Goal: Transaction & Acquisition: Purchase product/service

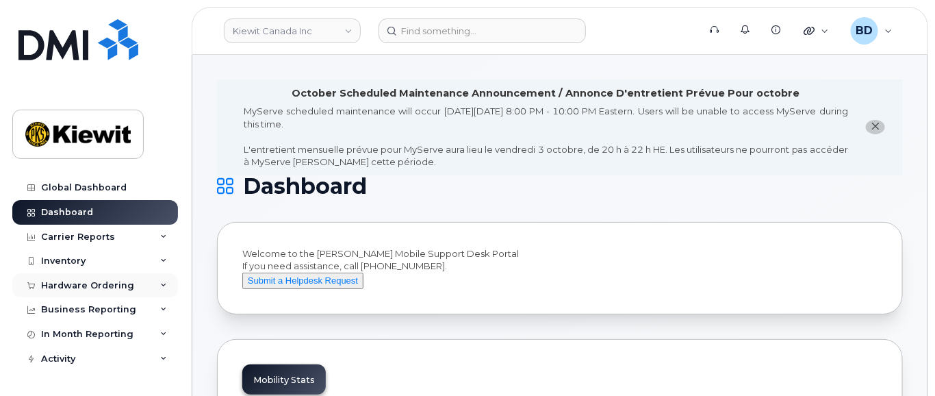
click at [155, 283] on div "Hardware Ordering" at bounding box center [95, 285] width 166 height 25
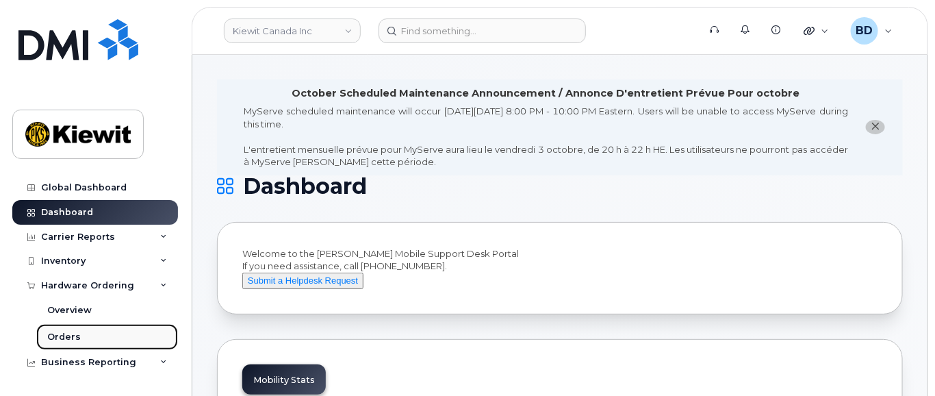
click at [61, 333] on div "Orders" at bounding box center [64, 337] width 34 height 12
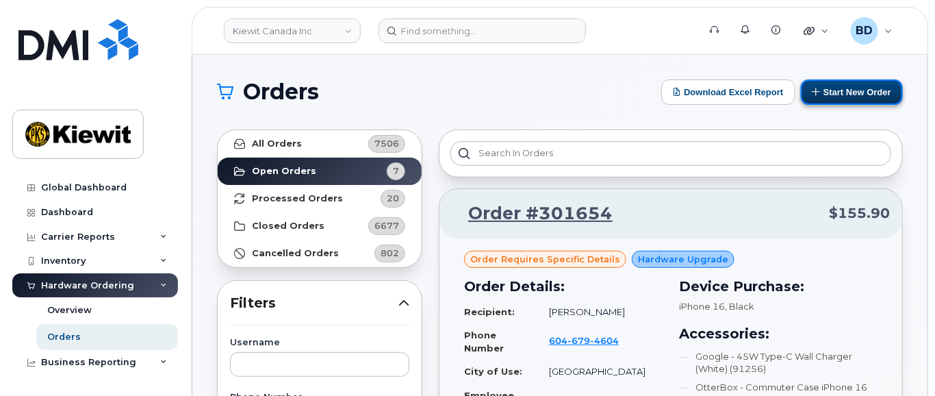
click at [853, 90] on button "Start New Order" at bounding box center [852, 91] width 102 height 25
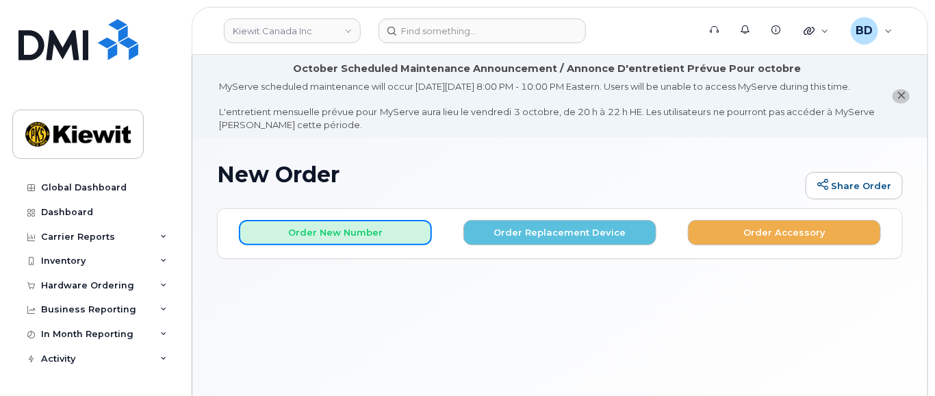
drag, startPoint x: 365, startPoint y: 245, endPoint x: 268, endPoint y: 208, distance: 104.6
click at [367, 245] on button "Order New Number" at bounding box center [335, 232] width 193 height 25
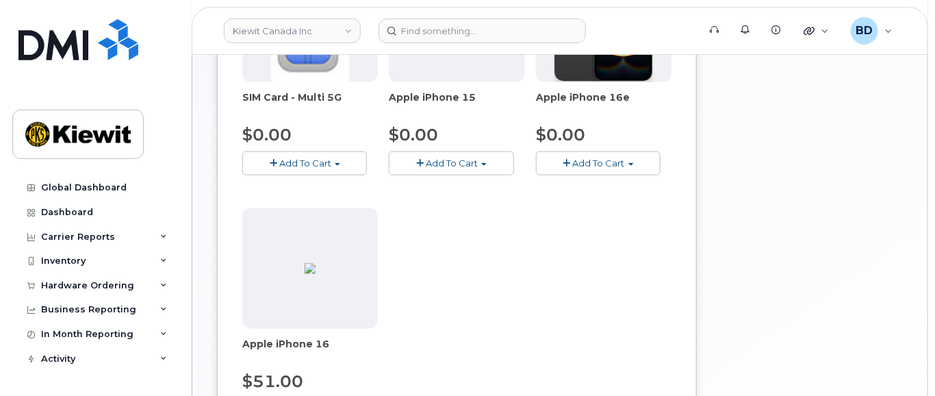
scroll to position [365, 0]
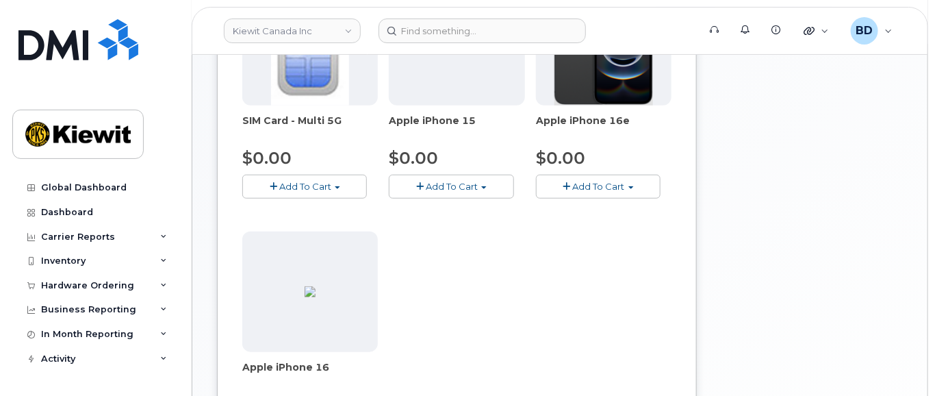
click at [447, 198] on button "Add To Cart" at bounding box center [451, 187] width 125 height 24
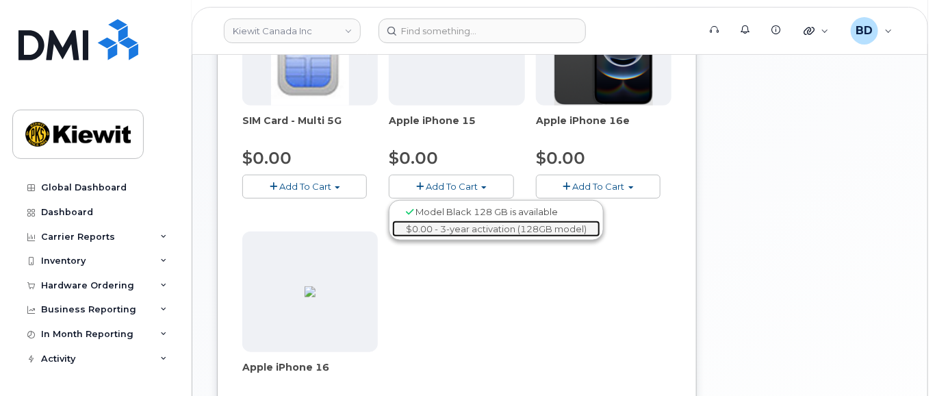
click at [457, 237] on link "$0.00 - 3-year activation (128GB model)" at bounding box center [496, 228] width 208 height 17
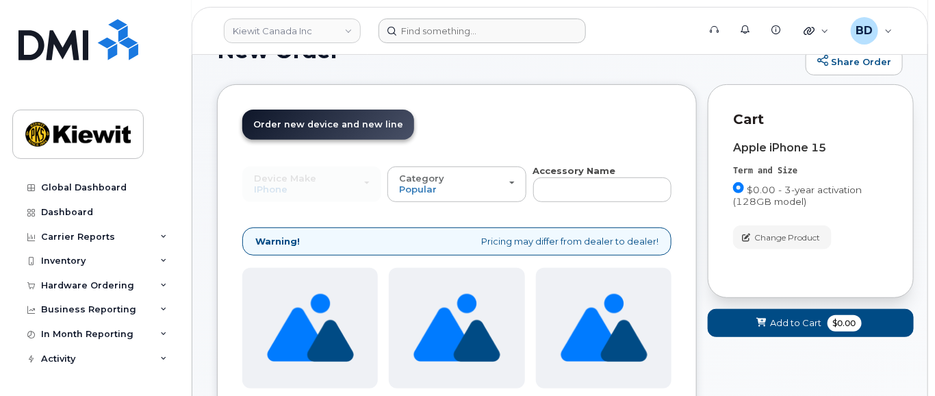
scroll to position [0, 0]
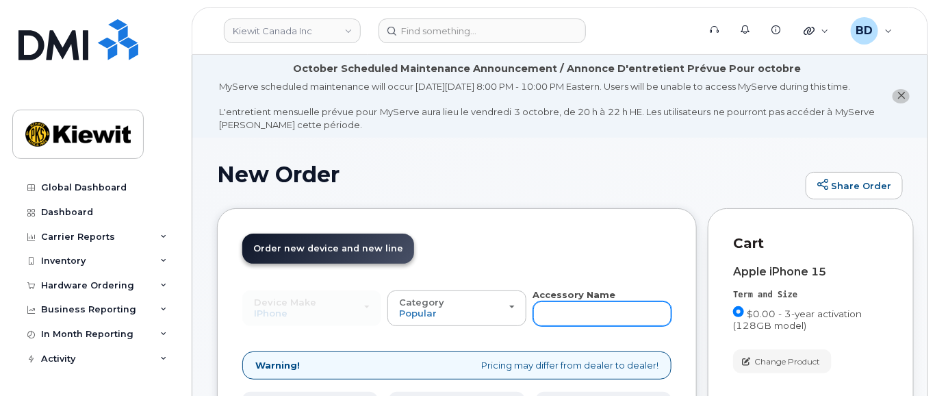
click at [557, 320] on input "text" at bounding box center [602, 313] width 139 height 25
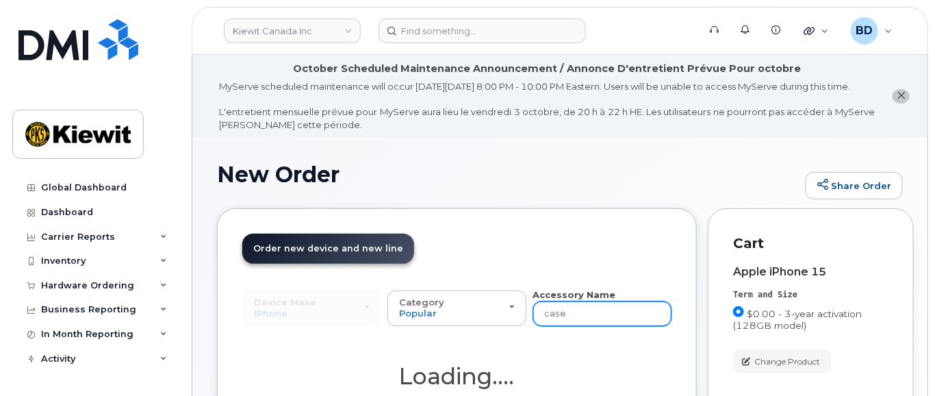
type input "case"
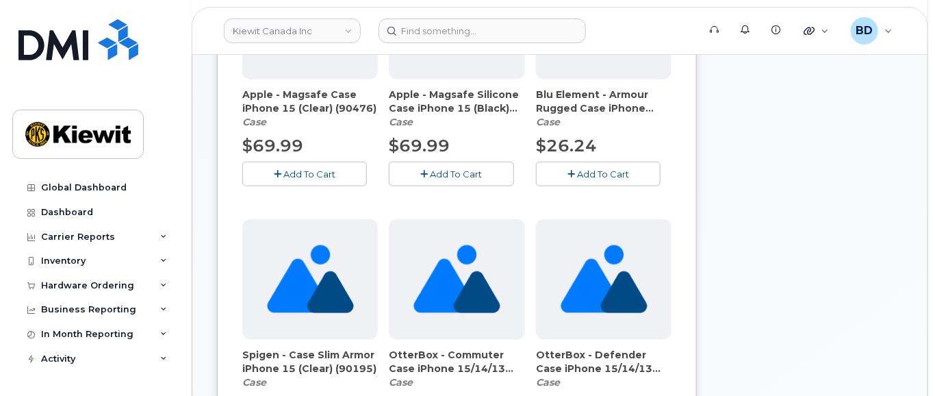
scroll to position [639, 0]
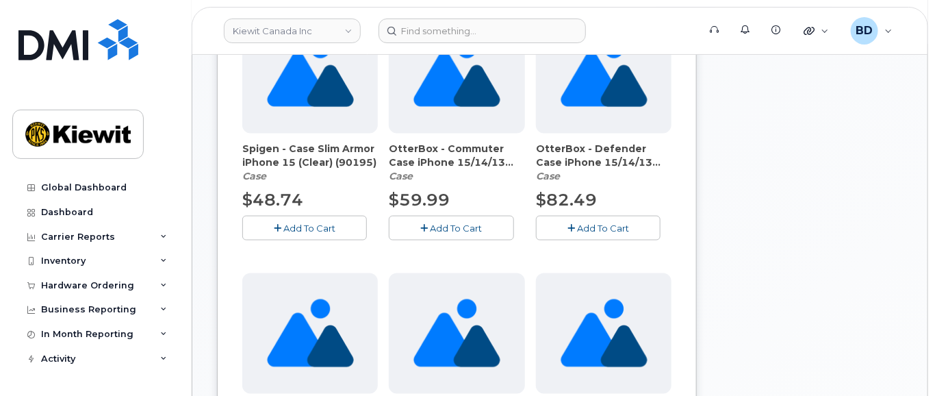
click at [433, 233] on span "Add To Cart" at bounding box center [457, 227] width 52 height 11
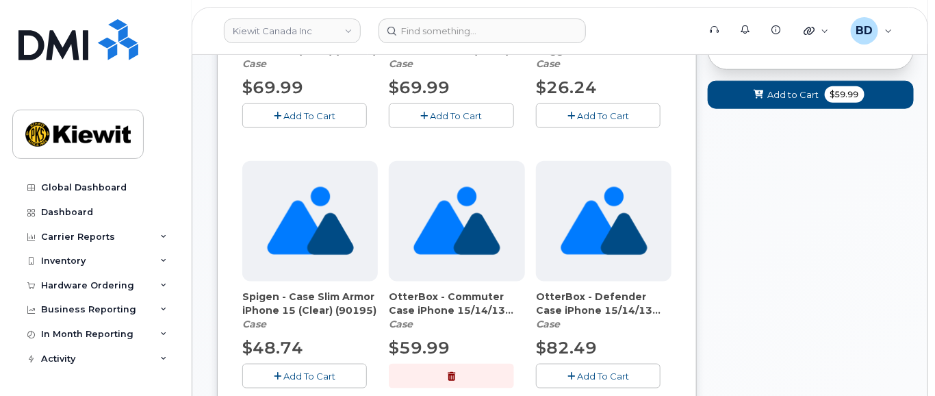
scroll to position [365, 0]
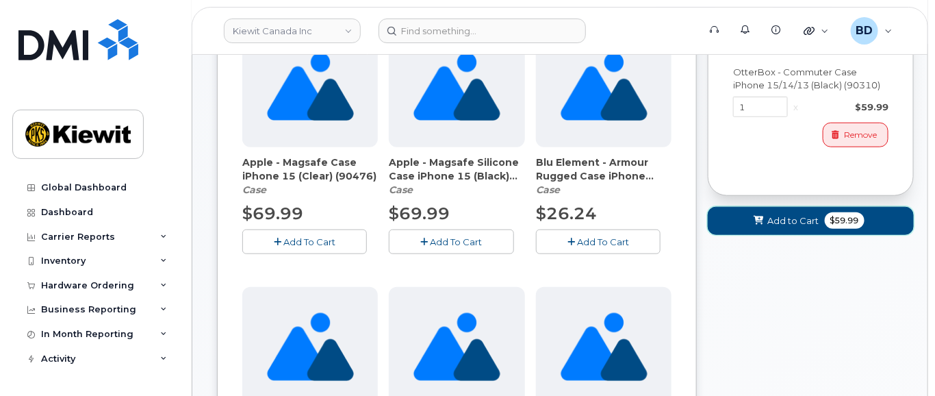
click at [771, 227] on span "Add to Cart" at bounding box center [793, 220] width 51 height 13
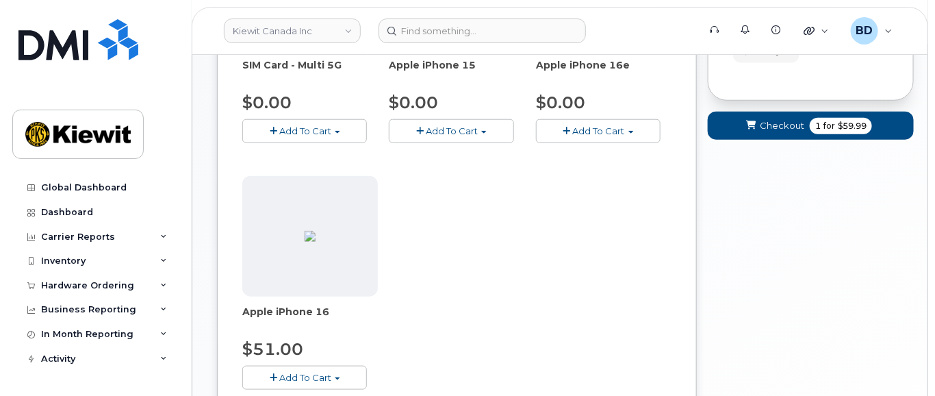
scroll to position [330, 0]
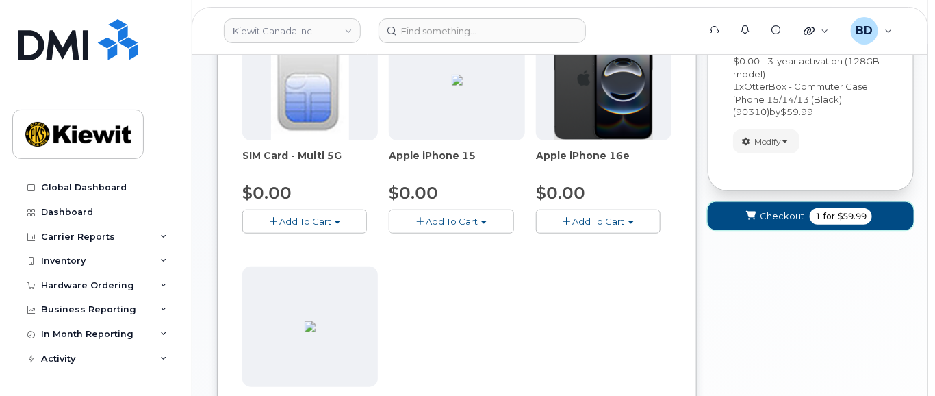
click at [783, 222] on span "Checkout" at bounding box center [782, 215] width 44 height 13
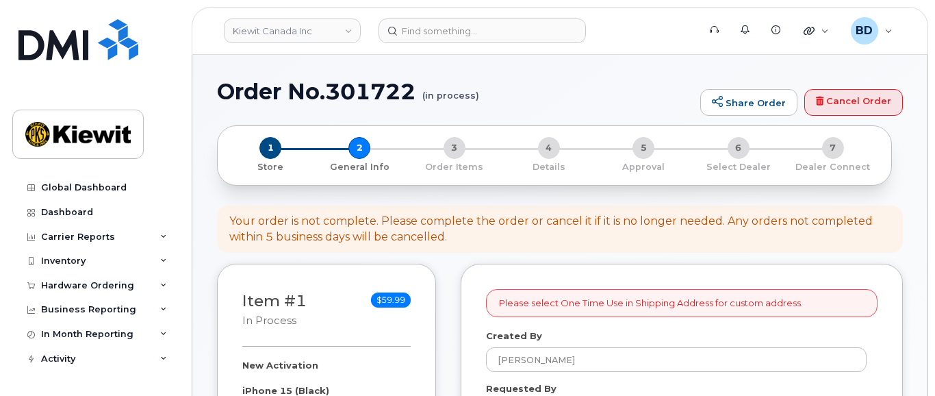
select select
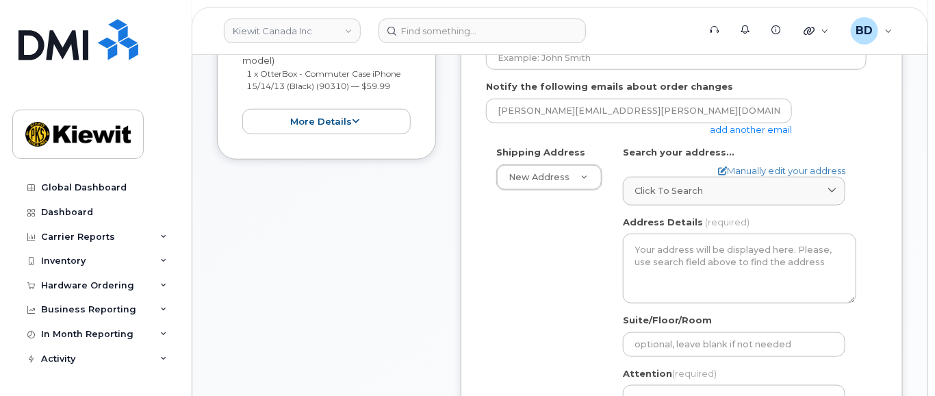
scroll to position [456, 0]
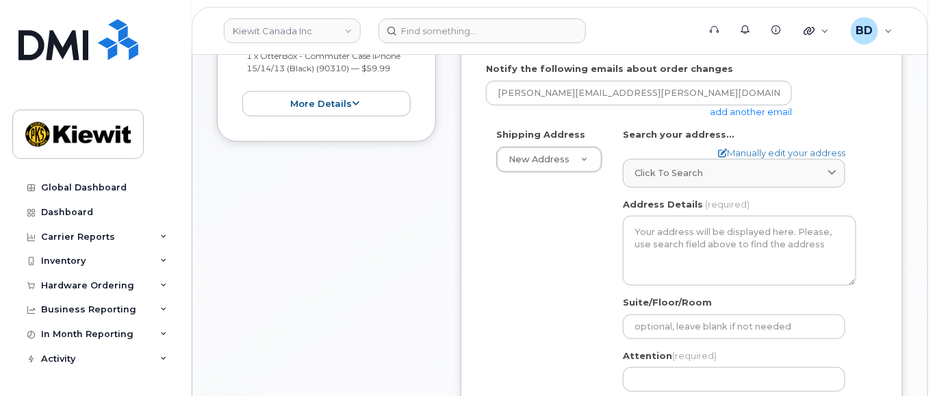
click at [752, 117] on link "add another email" at bounding box center [751, 111] width 82 height 11
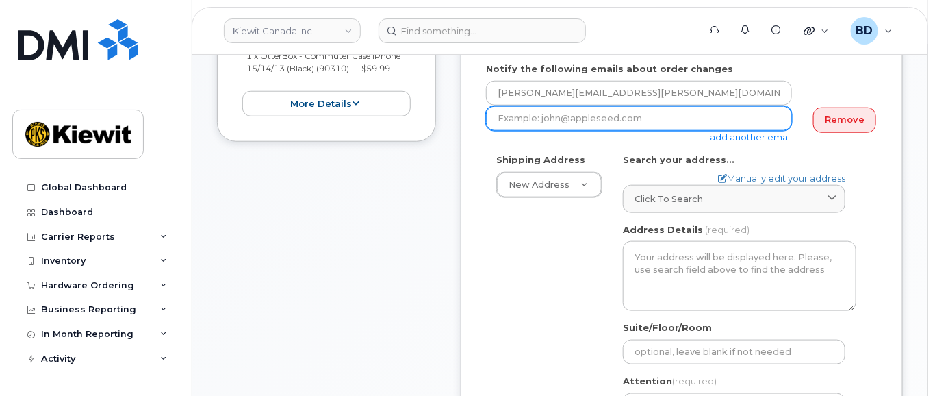
click at [540, 131] on input "email" at bounding box center [639, 118] width 306 height 25
paste input "[PERSON_NAME][EMAIL_ADDRESS][PERSON_NAME][PERSON_NAME][DOMAIN_NAME]"
type input "david.gutierrez@kiewit.com"
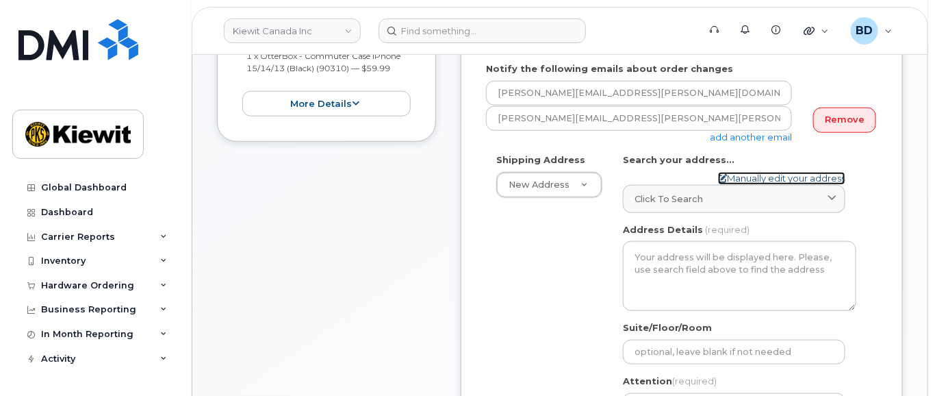
click at [738, 185] on link "Manually edit your address" at bounding box center [781, 178] width 127 height 13
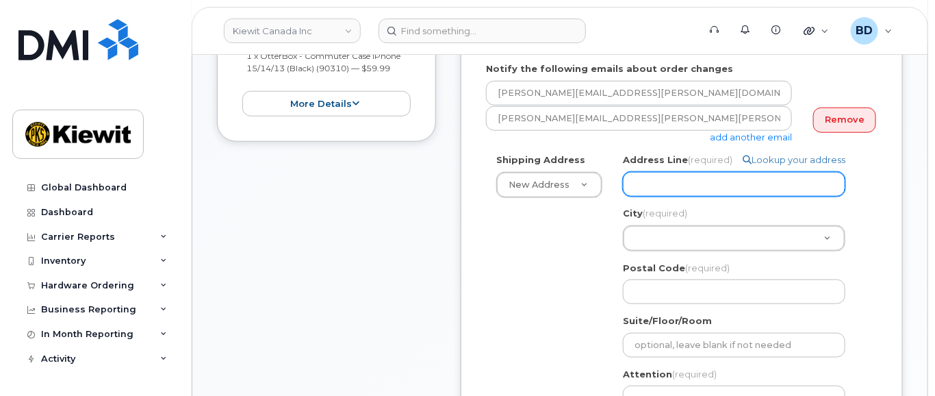
click at [678, 196] on input "Address Line (required)" at bounding box center [734, 184] width 222 height 25
paste input "#310 – 4350 Still Creek Drive"
select select
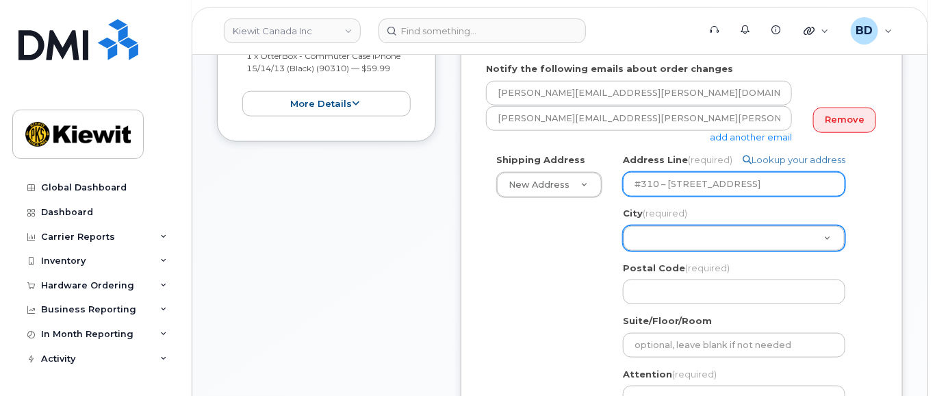
type input "#310 – 4350 Still Creek Drive"
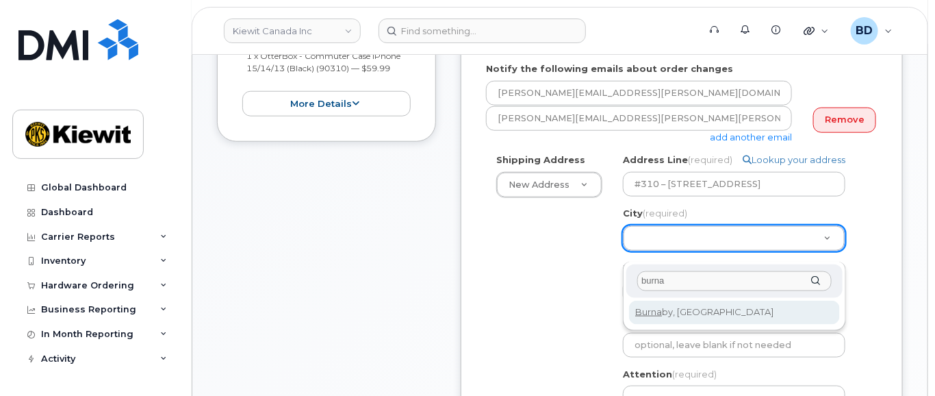
type input "burna"
select select
type input "622"
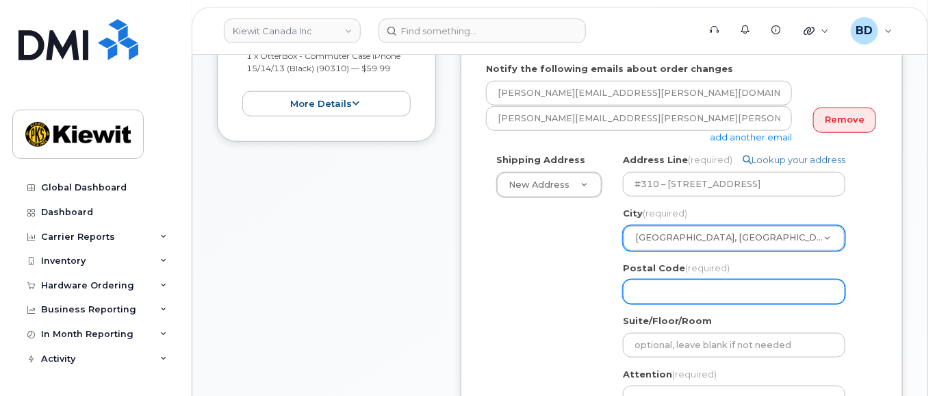
click at [655, 298] on input "Postal Code (required)" at bounding box center [734, 291] width 222 height 25
click at [649, 303] on input "Postal Code (required)" at bounding box center [734, 291] width 222 height 25
paste input "V5C 0G5"
select select
type input "V5C 0G5"
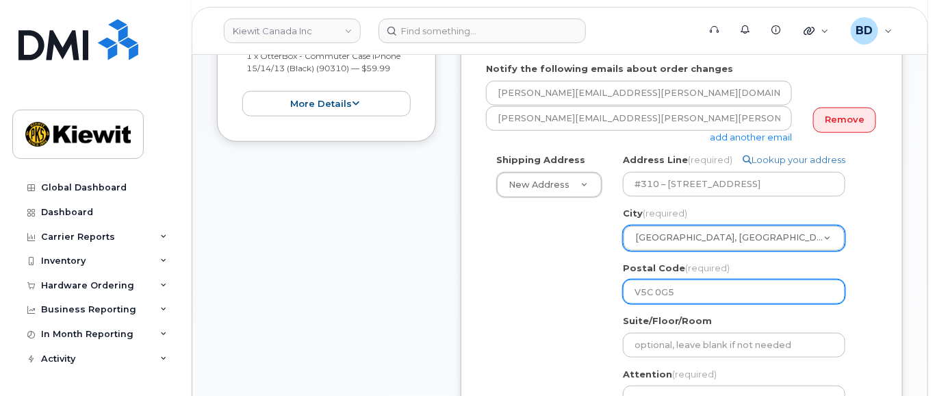
click at [656, 304] on input "V5C 0G5" at bounding box center [734, 291] width 222 height 25
select select
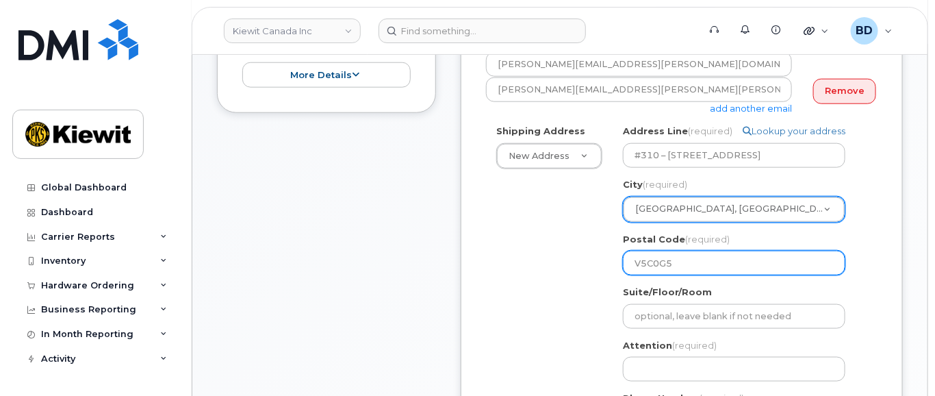
scroll to position [548, 0]
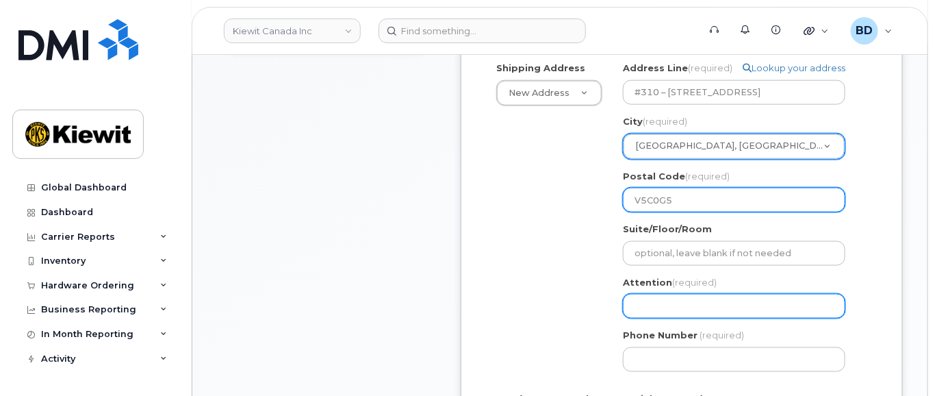
type input "V5C0G5"
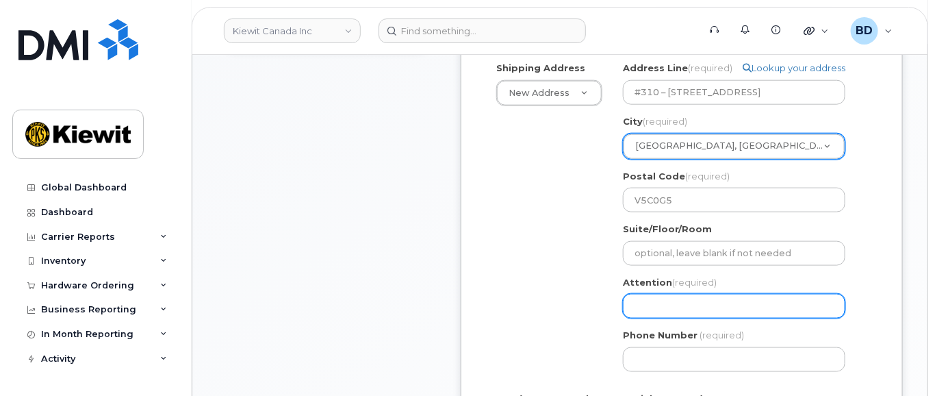
drag, startPoint x: 637, startPoint y: 316, endPoint x: 626, endPoint y: 313, distance: 10.8
click at [637, 317] on input "Attention (required)" at bounding box center [734, 306] width 222 height 25
click at [641, 314] on input "Attention (required)" at bounding box center [734, 306] width 222 height 25
paste input "Scott.Taylor"
select select
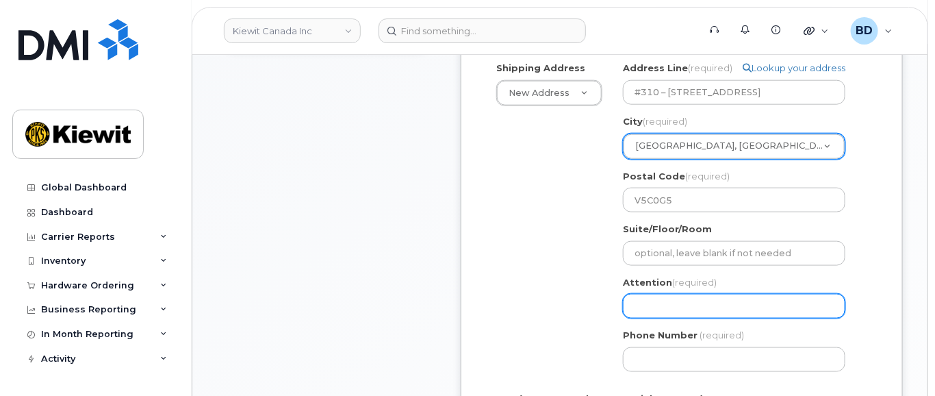
type input "Scott.Taylor"
select select
type input "Scott.Taylor."
select select
paste input "Kimberley Banfield"
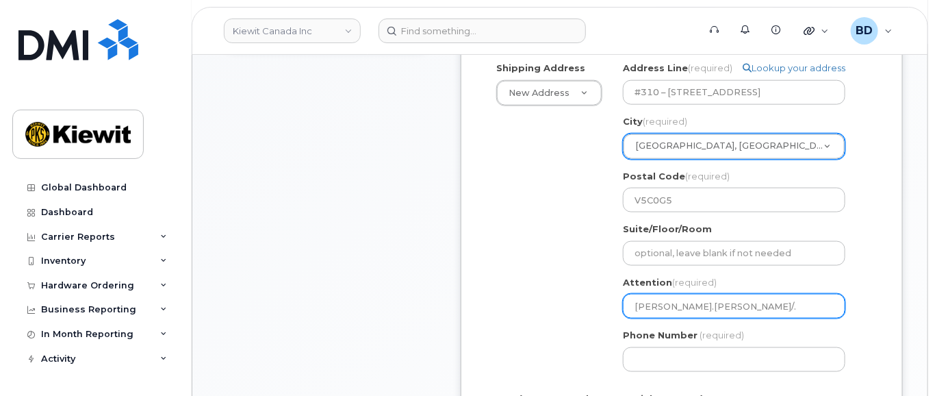
type input "Scott.Taylor/Kimberley Banfield ."
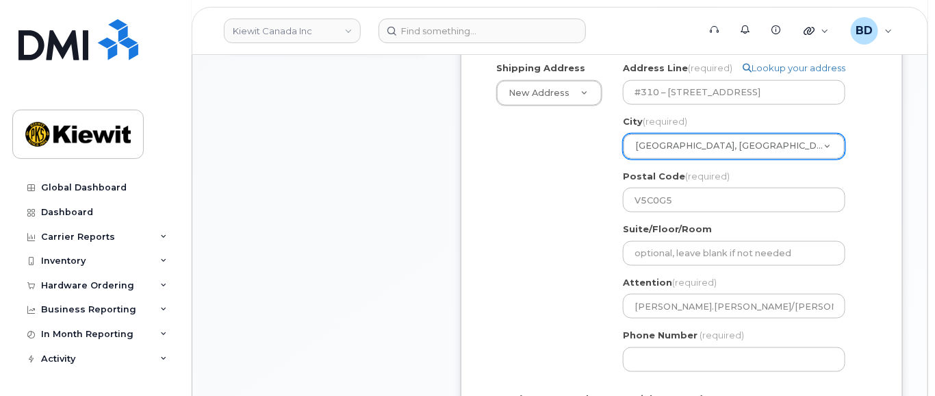
select select
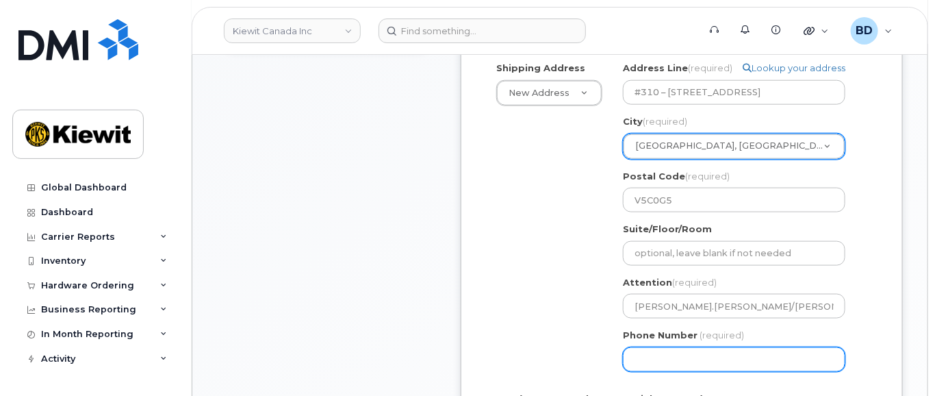
click at [631, 372] on input "Phone Number" at bounding box center [734, 359] width 222 height 25
type input "877772770"
select select
click at [665, 372] on input "8777727707" at bounding box center [734, 359] width 222 height 25
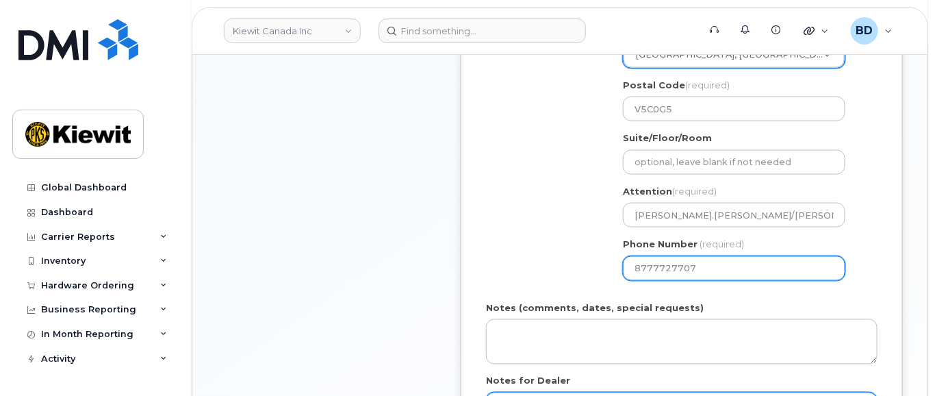
scroll to position [730, 0]
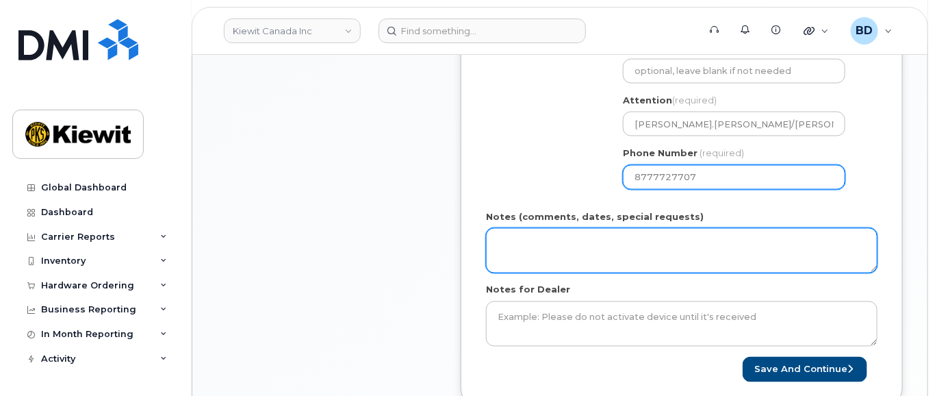
type input "8777727707"
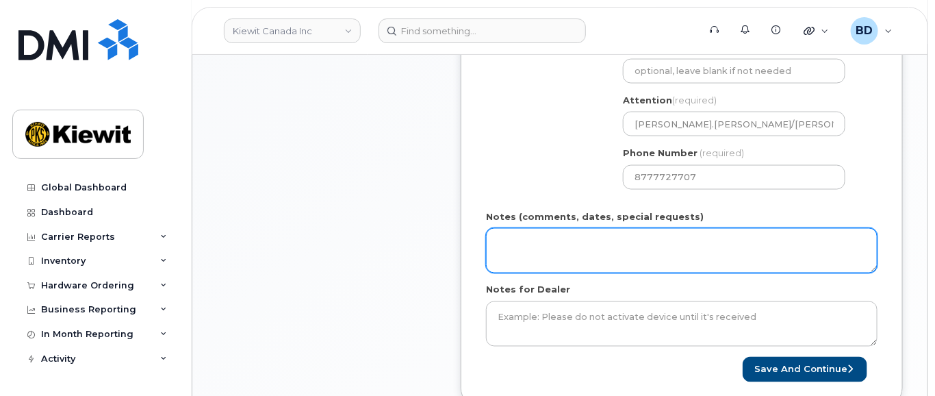
drag, startPoint x: 529, startPoint y: 265, endPoint x: 527, endPoint y: 244, distance: 21.3
click at [528, 261] on textarea "Notes (comments, dates, special requests)" at bounding box center [681, 250] width 391 height 45
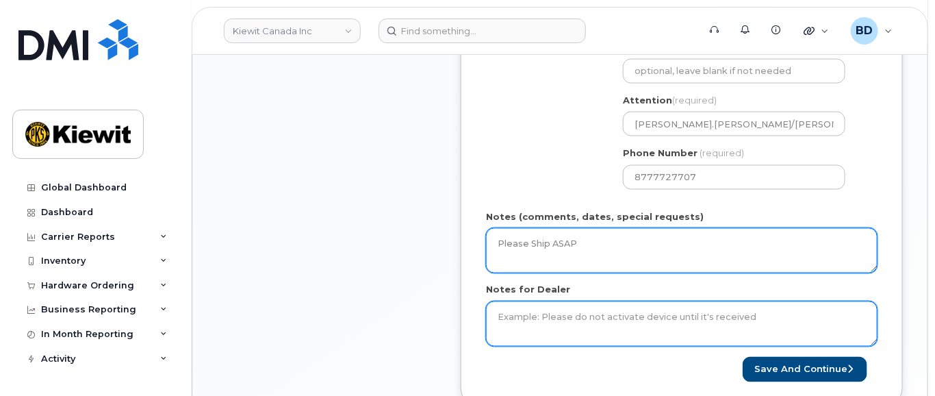
type textarea "Please Ship ASAP"
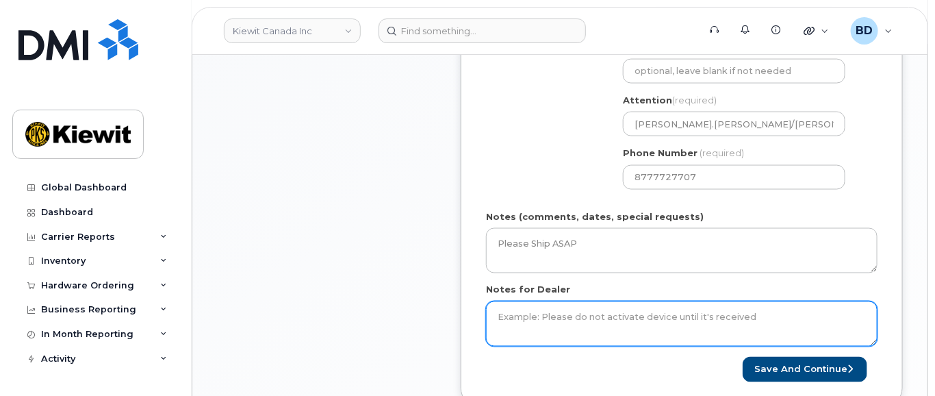
drag, startPoint x: 537, startPoint y: 346, endPoint x: 541, endPoint y: 335, distance: 12.0
click at [541, 335] on textarea "Notes for Dealer" at bounding box center [681, 323] width 391 height 45
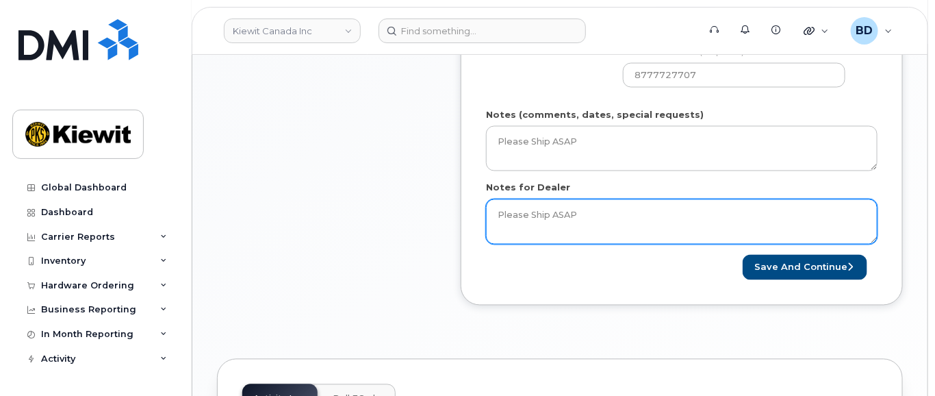
scroll to position [912, 0]
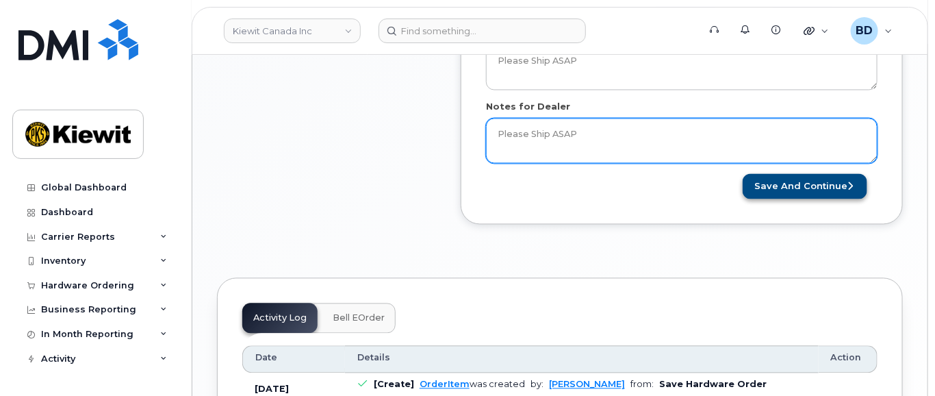
type textarea "Please Ship ASAP"
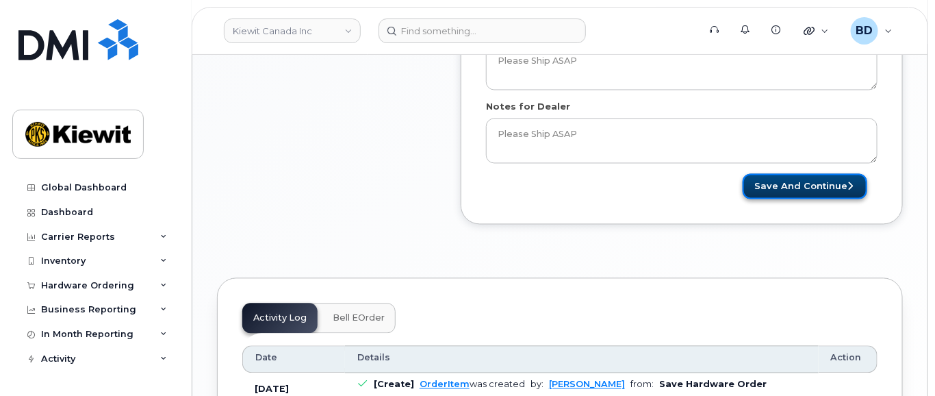
click at [808, 199] on button "Save and Continue" at bounding box center [805, 186] width 125 height 25
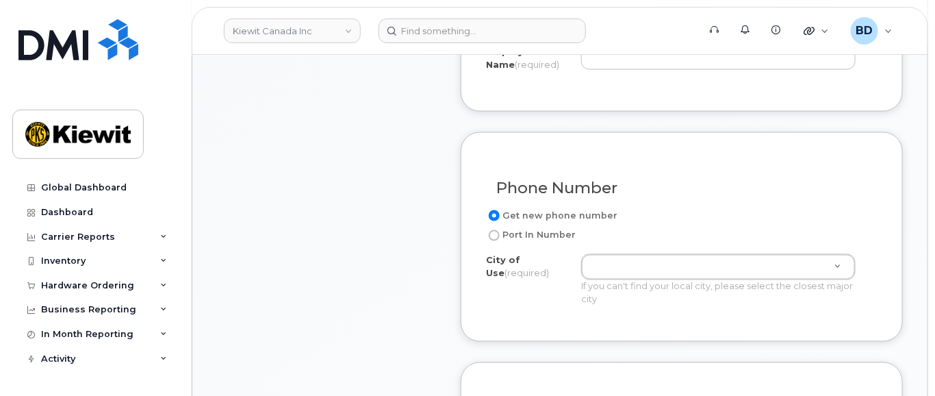
scroll to position [639, 0]
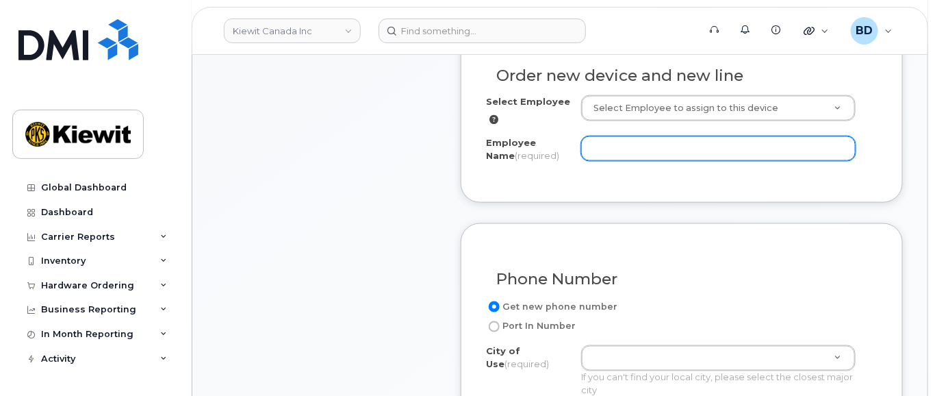
click at [617, 161] on input "Employee Name (required)" at bounding box center [718, 148] width 274 height 25
paste input "Kimberley Banfield"
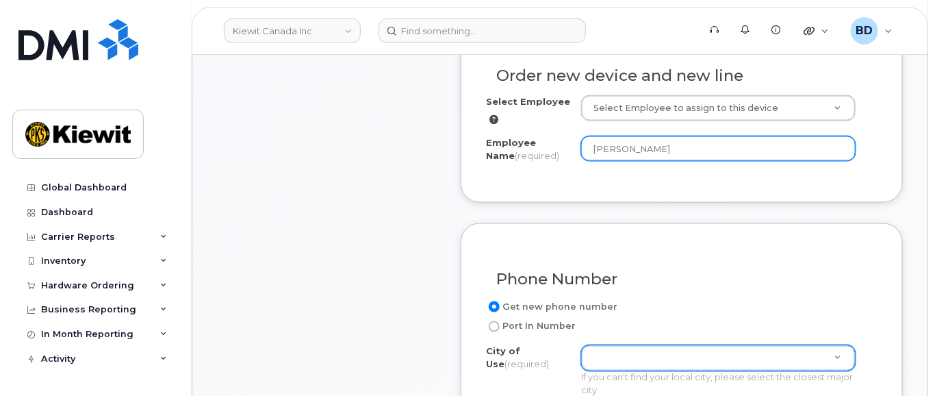
type input "Kimberley Banfield"
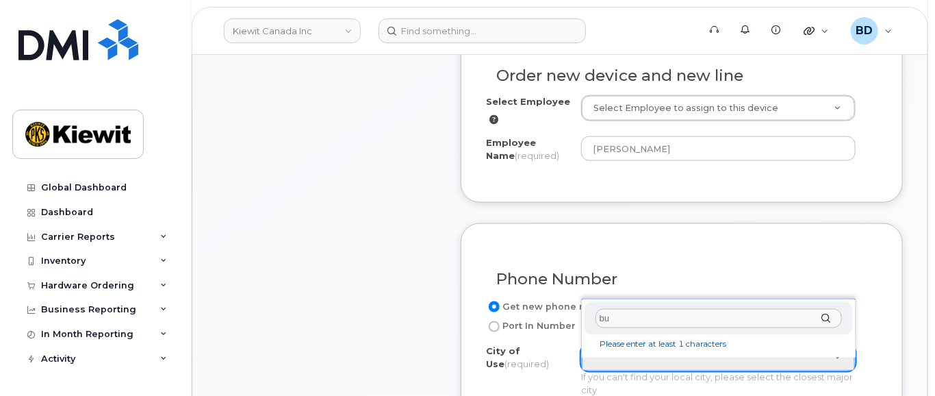
type input "b"
click at [614, 315] on input "text" at bounding box center [718, 319] width 246 height 20
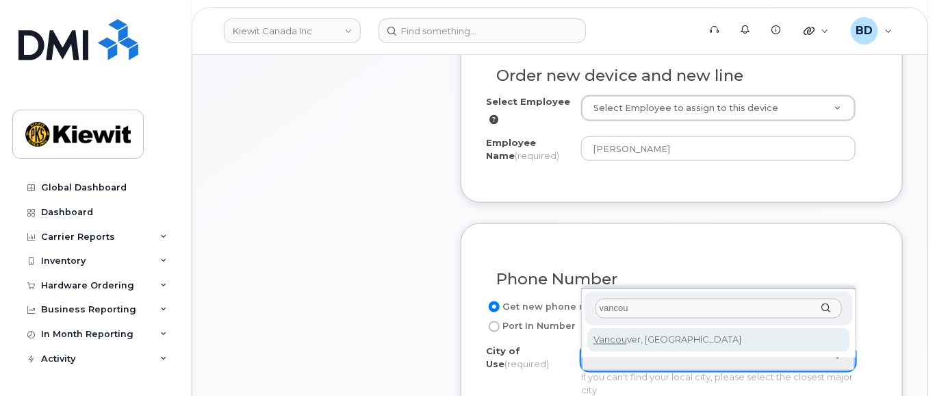
type input "vancou"
type input "964"
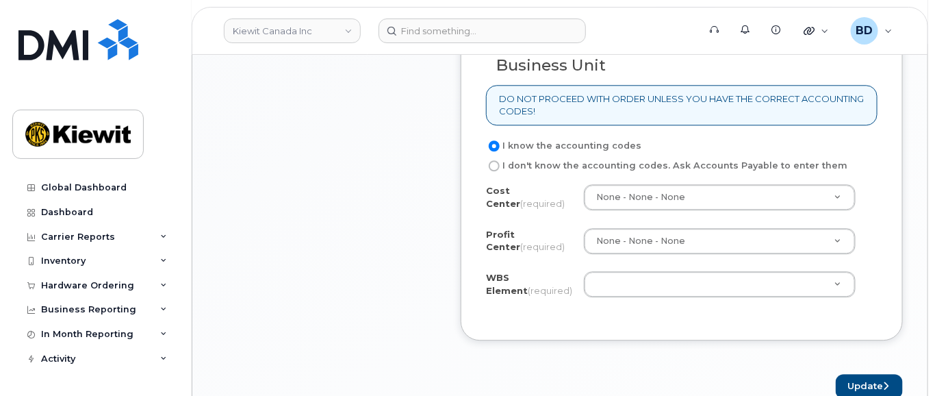
scroll to position [1277, 0]
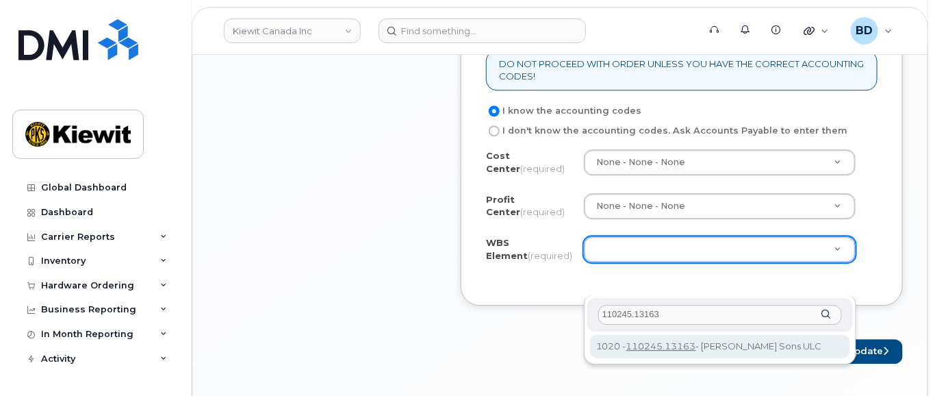
type input "110245.13163"
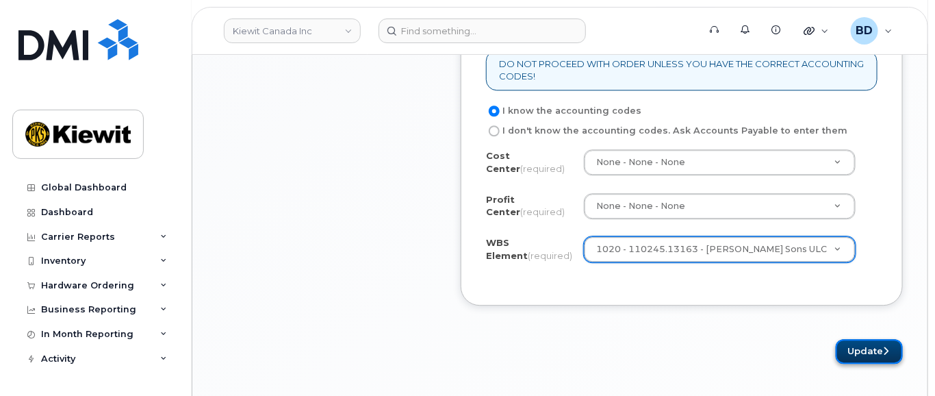
click at [862, 364] on button "Update" at bounding box center [869, 351] width 67 height 25
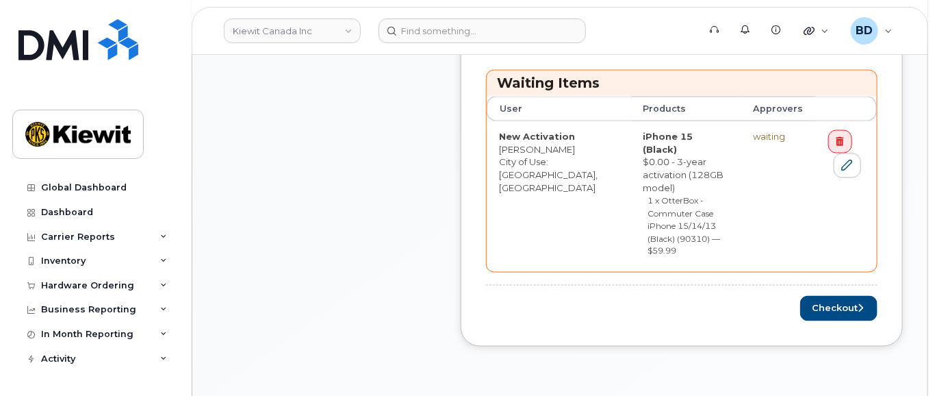
scroll to position [730, 0]
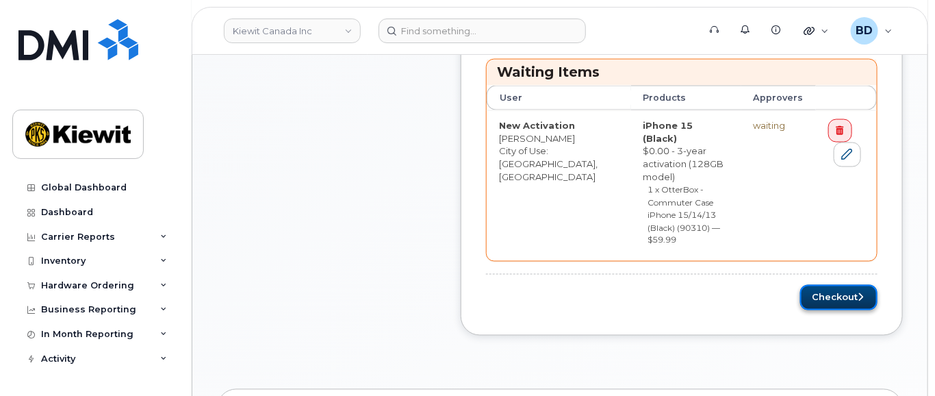
click at [840, 285] on button "Checkout" at bounding box center [838, 297] width 77 height 25
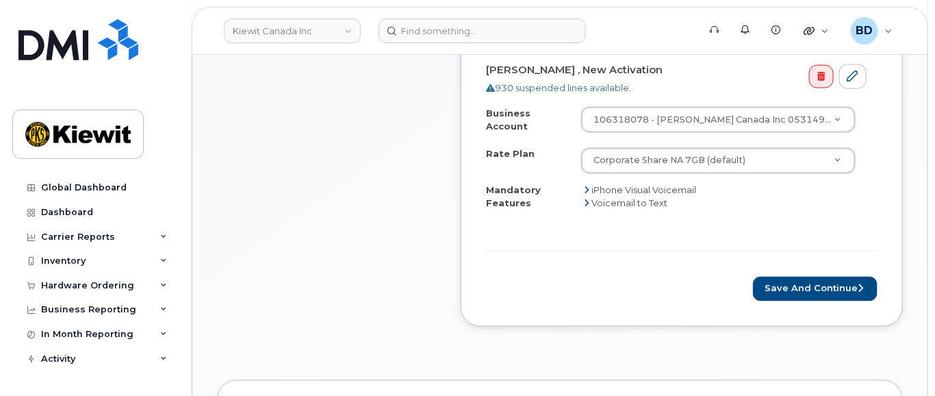
scroll to position [821, 0]
click at [804, 292] on button "Save and Continue" at bounding box center [815, 288] width 125 height 25
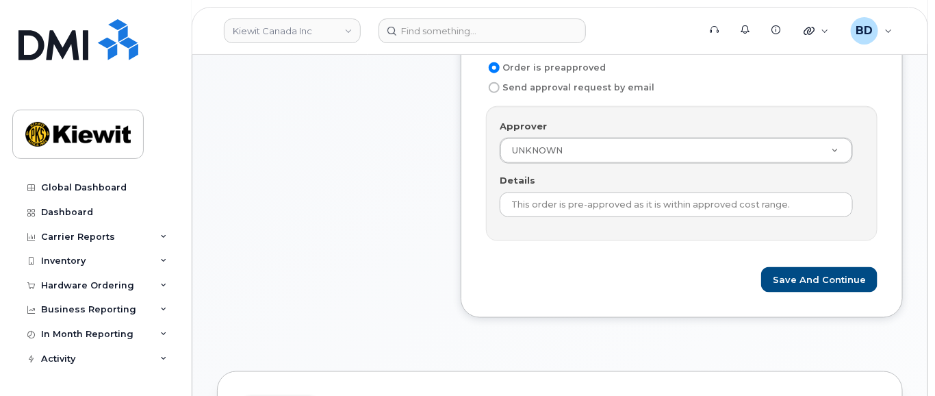
scroll to position [639, 0]
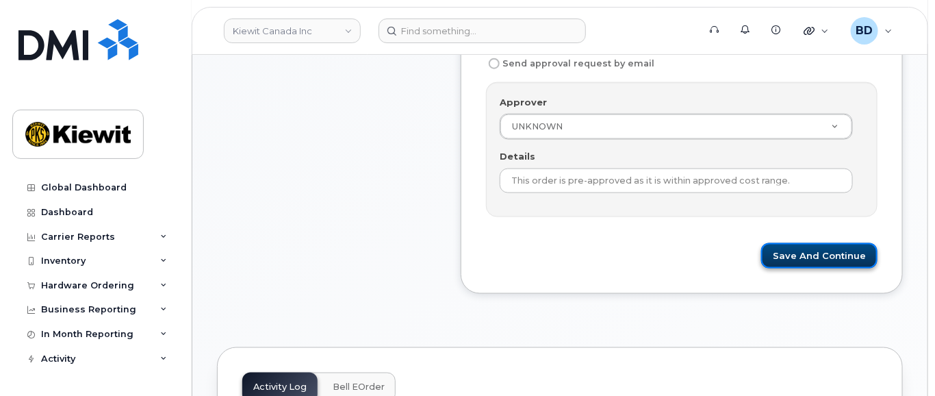
click at [808, 264] on button "Save and Continue" at bounding box center [819, 255] width 116 height 25
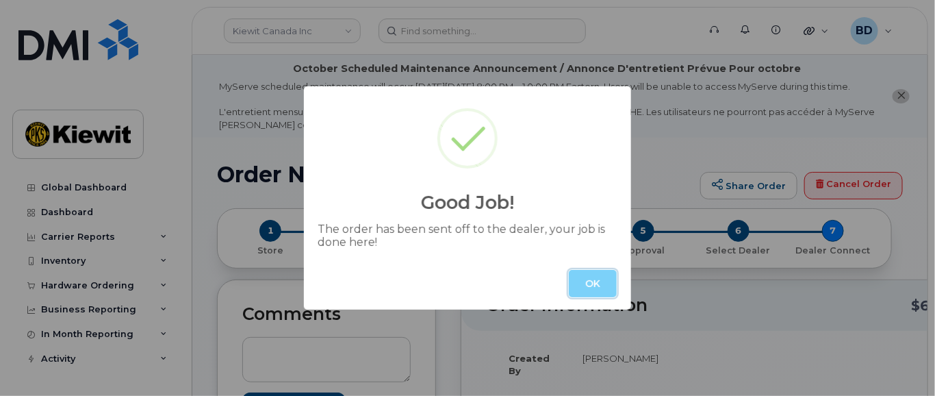
click at [593, 287] on button "OK" at bounding box center [593, 283] width 48 height 27
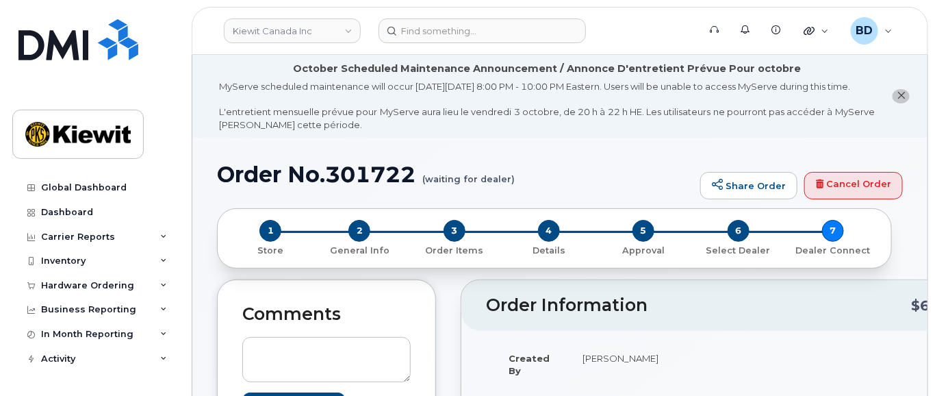
click at [355, 185] on h1 "Order No.301722 (waiting for dealer)" at bounding box center [455, 174] width 476 height 24
copy h1 "301722"
click at [162, 283] on icon at bounding box center [163, 285] width 7 height 7
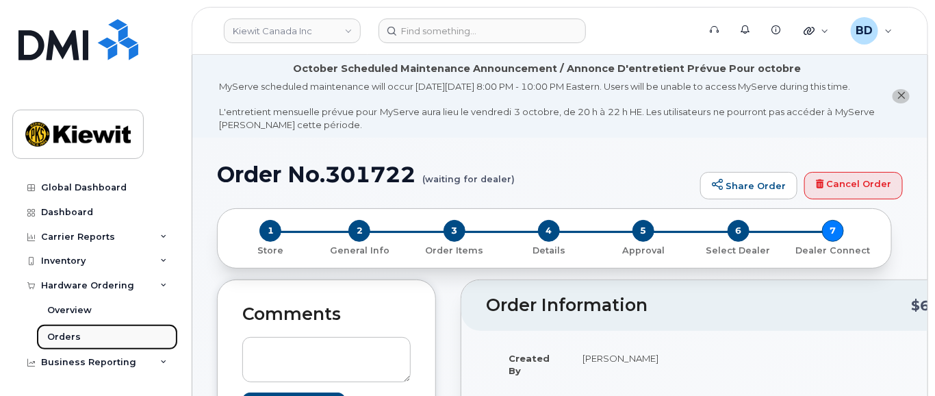
click at [69, 339] on div "Orders" at bounding box center [64, 337] width 34 height 12
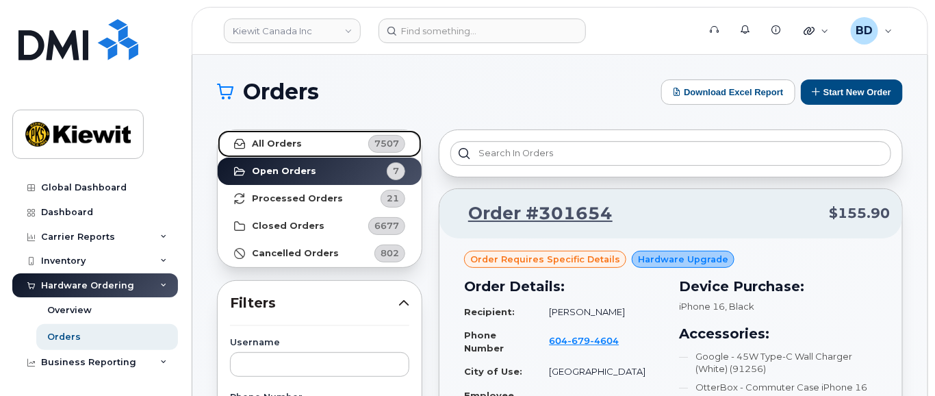
click at [304, 142] on link "All Orders 7507" at bounding box center [320, 143] width 204 height 27
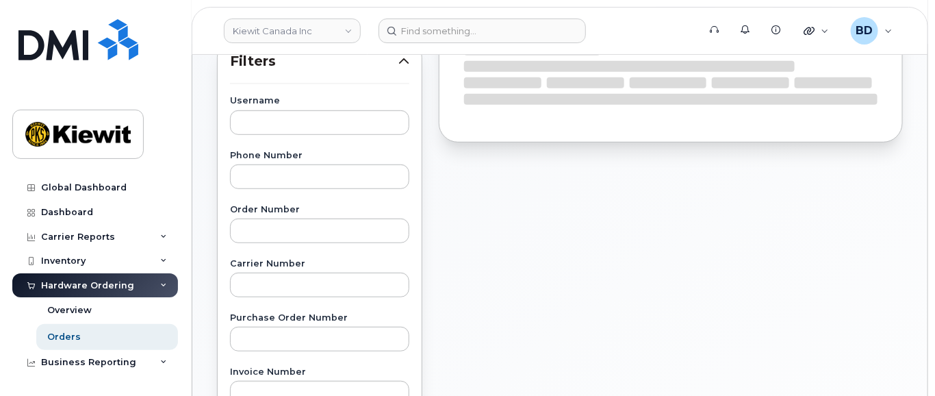
scroll to position [274, 0]
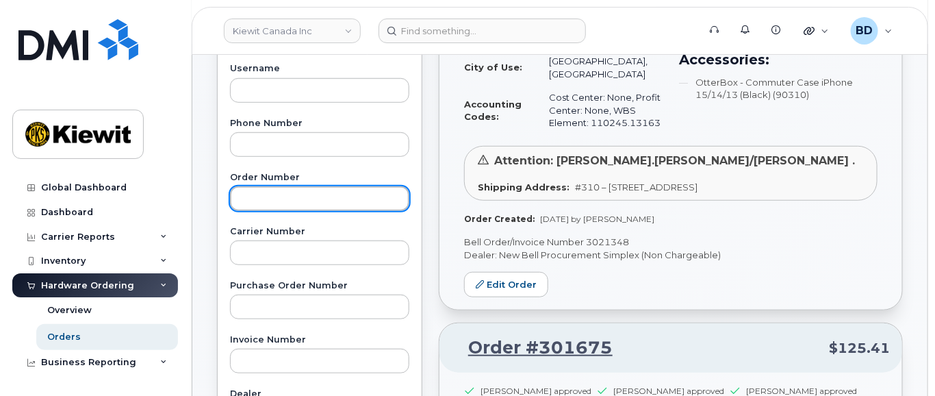
click at [243, 194] on input "text" at bounding box center [319, 198] width 179 height 25
click at [259, 197] on input "text" at bounding box center [319, 198] width 179 height 25
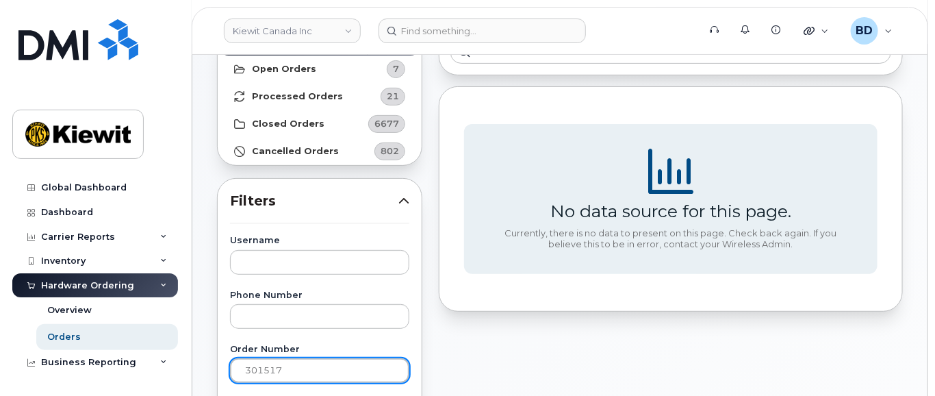
scroll to position [0, 0]
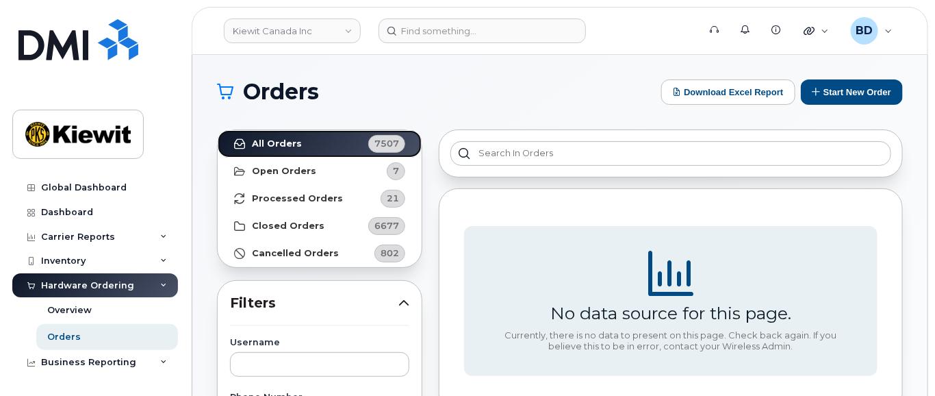
click at [301, 136] on link "All Orders 7507" at bounding box center [320, 143] width 204 height 27
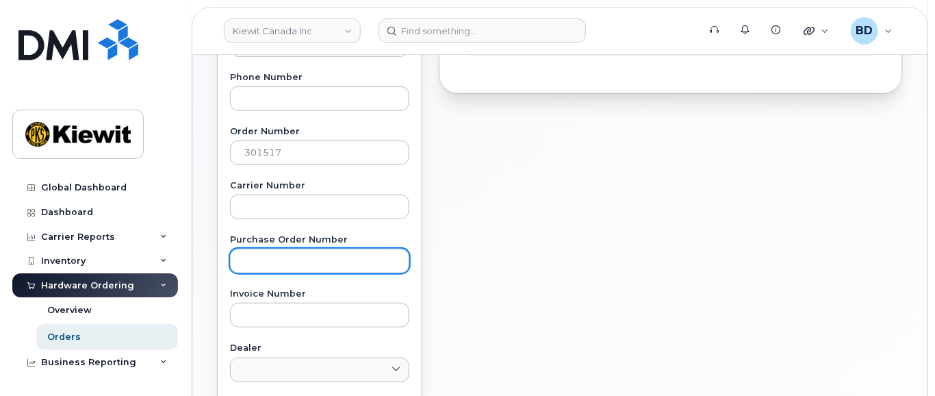
scroll to position [365, 0]
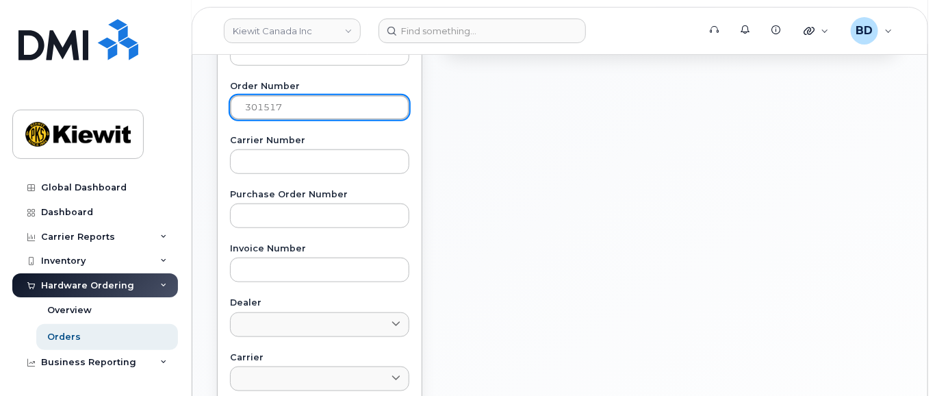
drag, startPoint x: 294, startPoint y: 105, endPoint x: 168, endPoint y: 109, distance: 126.0
click at [192, 109] on div "Kiewit Canada Inc Support Alerts Knowledge Base Quicklinks Suspend / Cancel Dev…" at bounding box center [559, 212] width 735 height 1044
type input "301574"
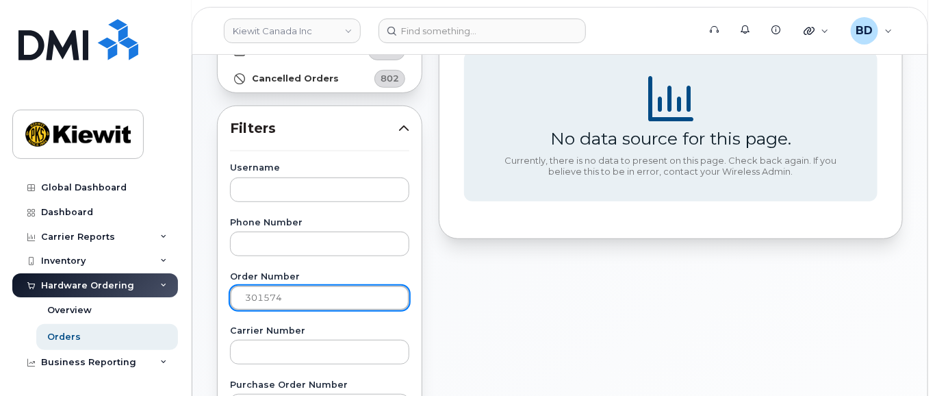
scroll to position [0, 0]
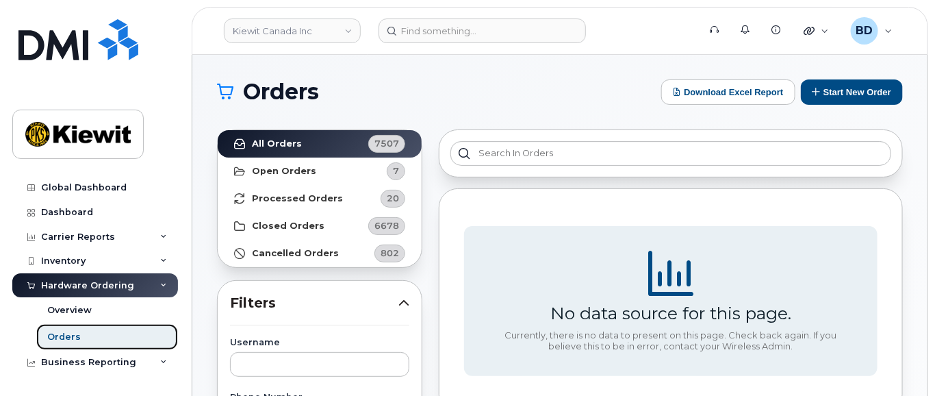
click at [112, 342] on link "Orders" at bounding box center [107, 337] width 142 height 26
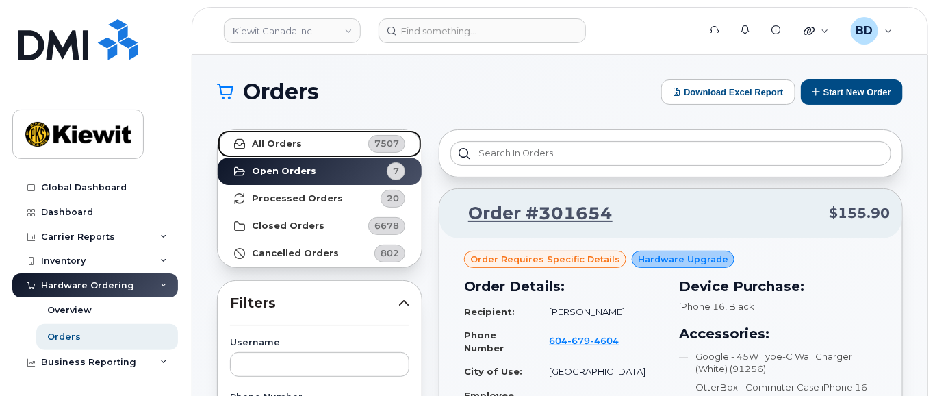
click at [287, 143] on strong "All Orders" at bounding box center [277, 143] width 50 height 11
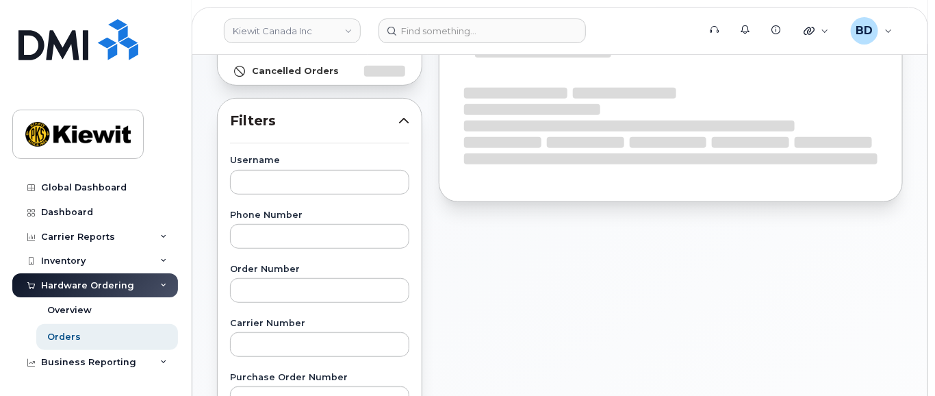
scroll to position [274, 0]
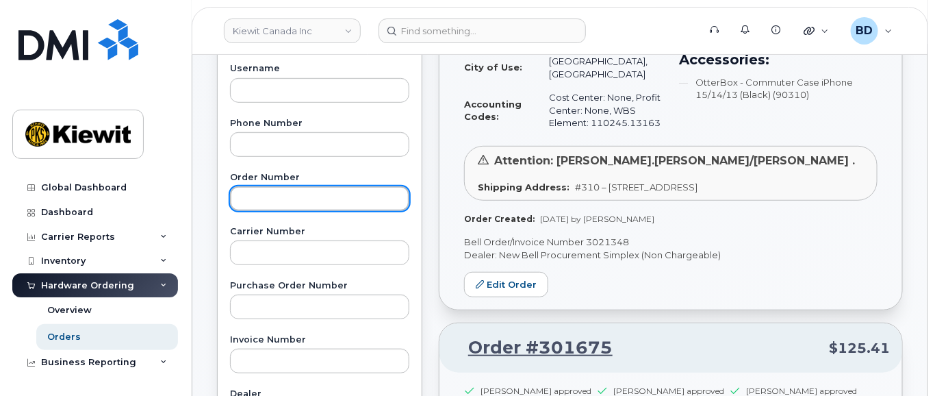
click at [250, 189] on input "text" at bounding box center [319, 198] width 179 height 25
type input "301574"
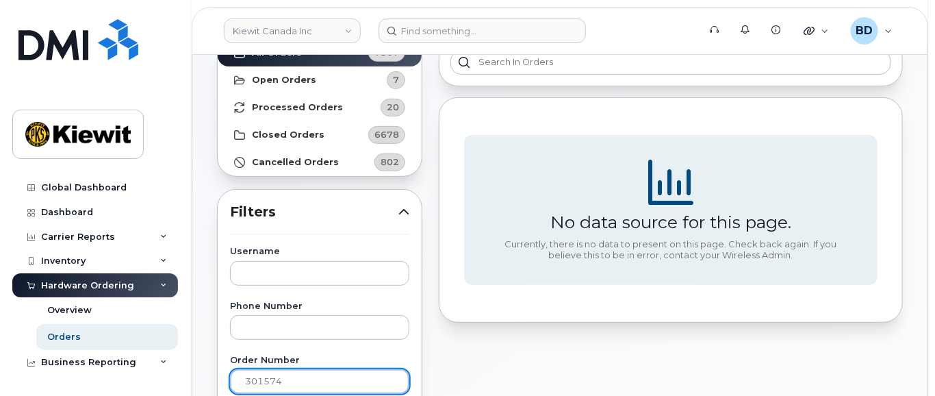
scroll to position [0, 0]
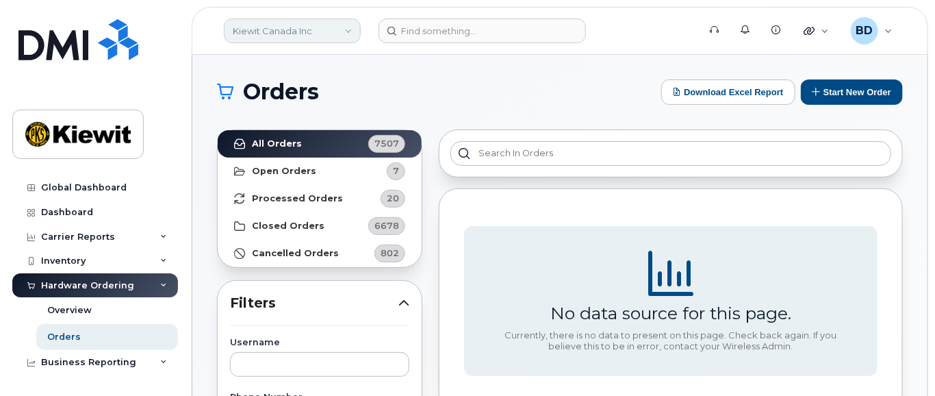
click at [326, 30] on link "Kiewit Canada Inc" at bounding box center [292, 30] width 137 height 25
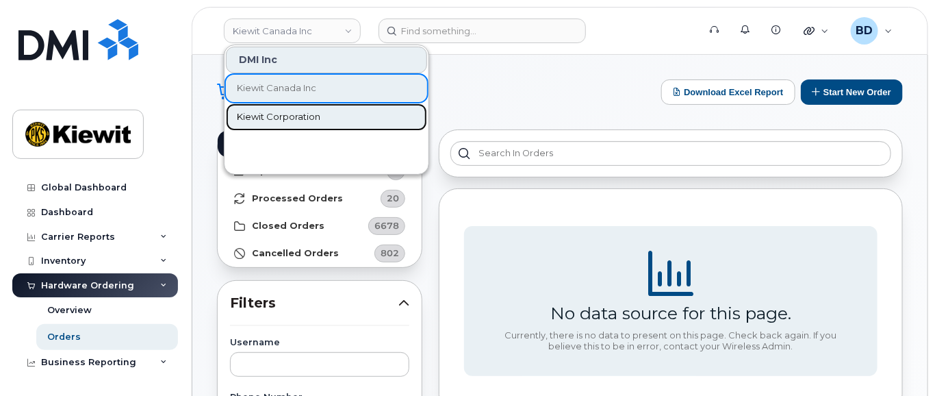
click at [281, 113] on span "Kiewit Corporation" at bounding box center [279, 117] width 84 height 14
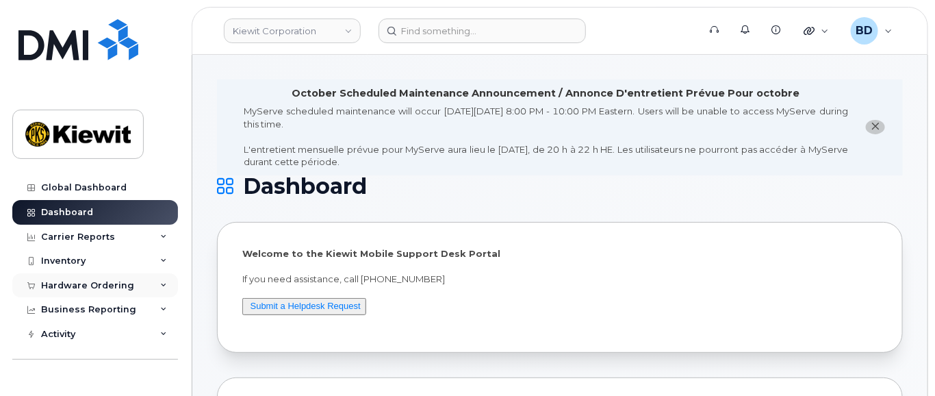
click at [103, 279] on div "Hardware Ordering" at bounding box center [95, 285] width 166 height 25
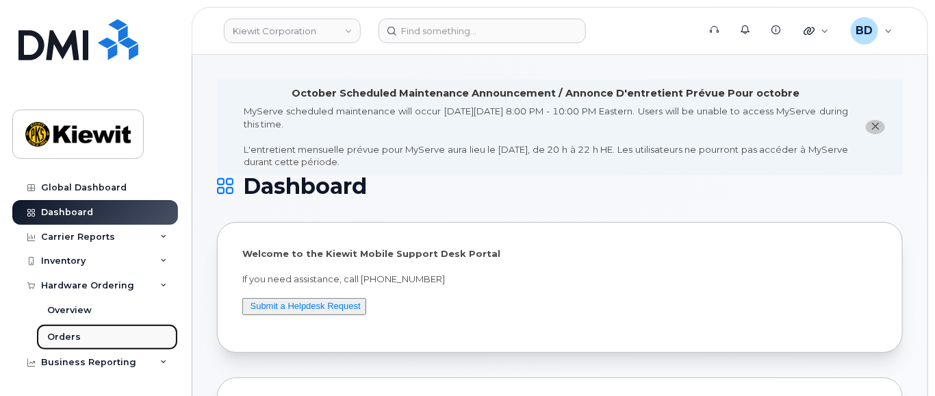
click at [91, 334] on link "Orders" at bounding box center [107, 337] width 142 height 26
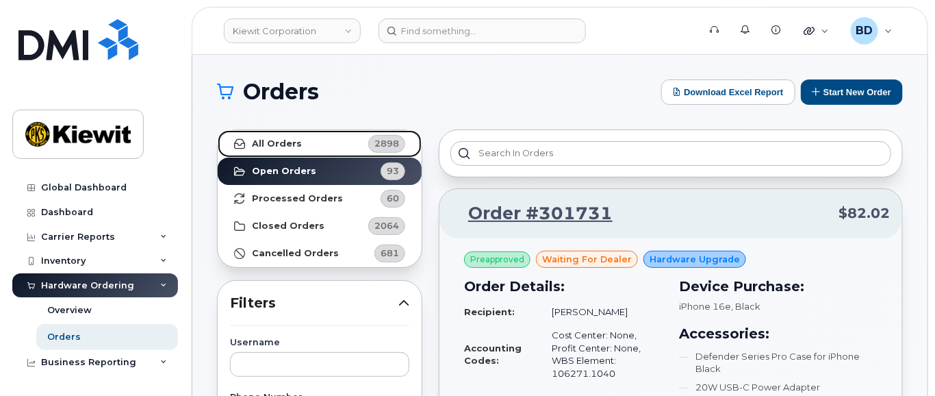
click at [333, 139] on link "All Orders 2898" at bounding box center [320, 143] width 204 height 27
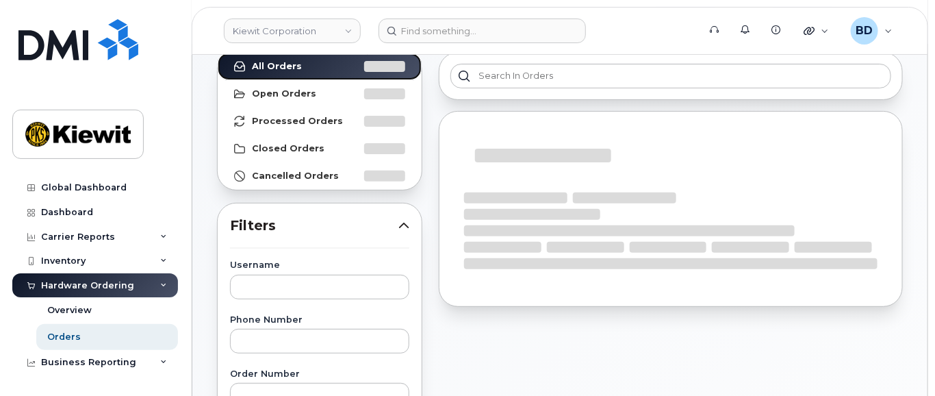
scroll to position [182, 0]
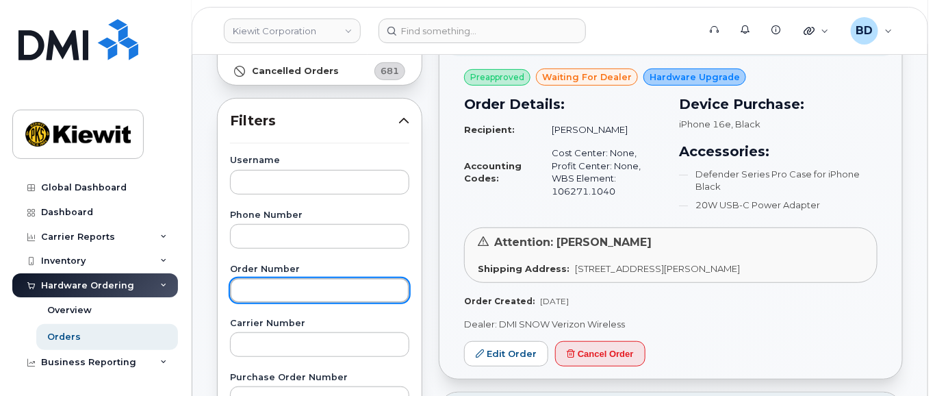
click at [257, 285] on input "text" at bounding box center [319, 290] width 179 height 25
type input "301574"
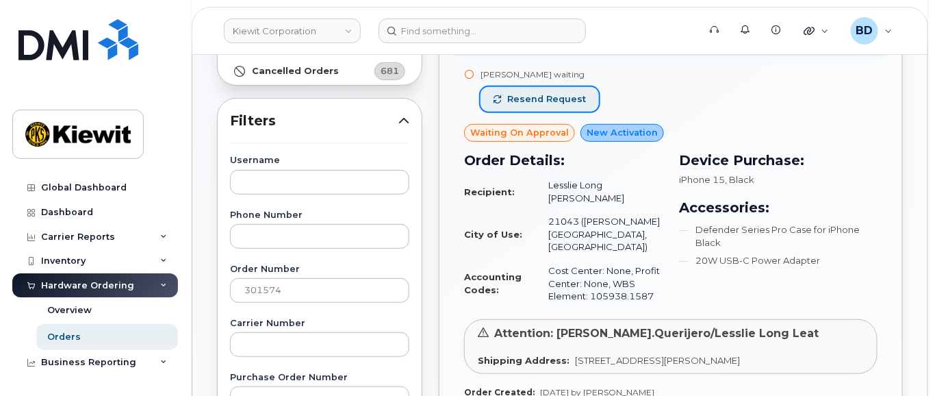
click at [536, 102] on span "Resend request" at bounding box center [546, 99] width 79 height 12
